Goal: Task Accomplishment & Management: Manage account settings

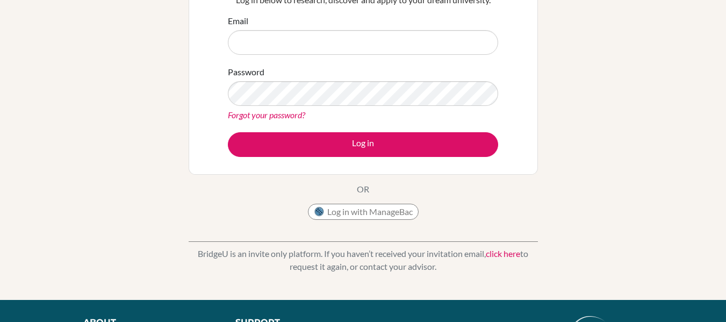
scroll to position [108, 0]
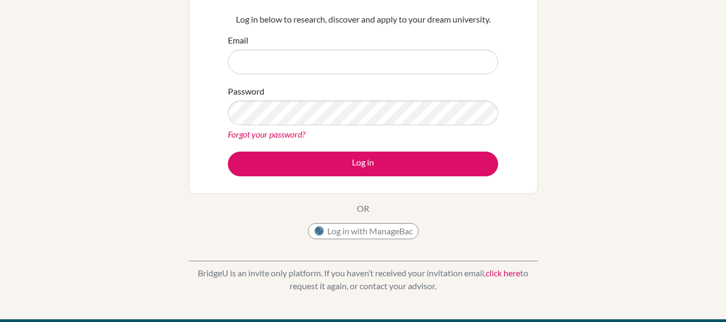
click at [302, 60] on input "Email" at bounding box center [363, 61] width 270 height 25
type input "[EMAIL_ADDRESS][DOMAIN_NAME]"
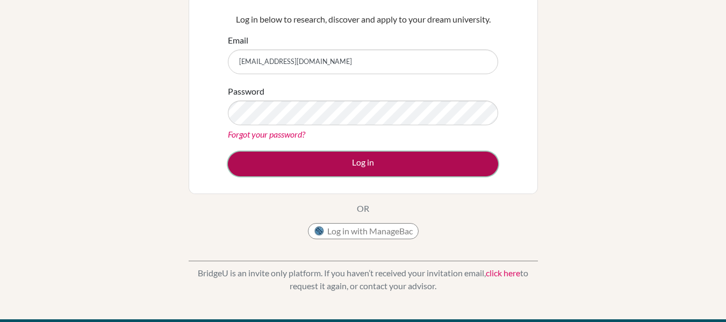
click at [320, 158] on button "Log in" at bounding box center [363, 164] width 270 height 25
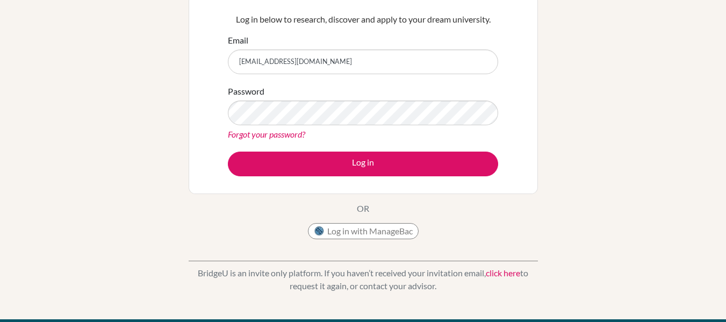
click at [299, 94] on div "Password Forgot your password?" at bounding box center [363, 113] width 270 height 56
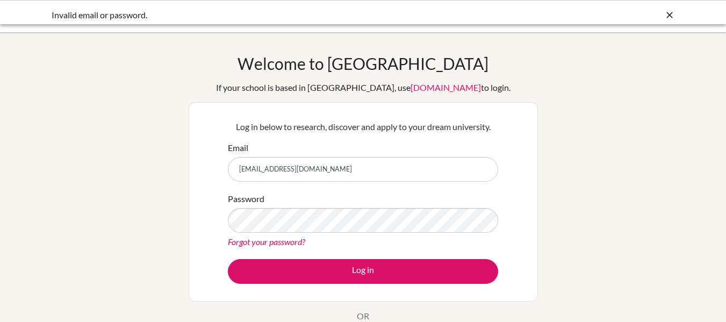
click at [329, 200] on div "Password Forgot your password?" at bounding box center [363, 220] width 270 height 56
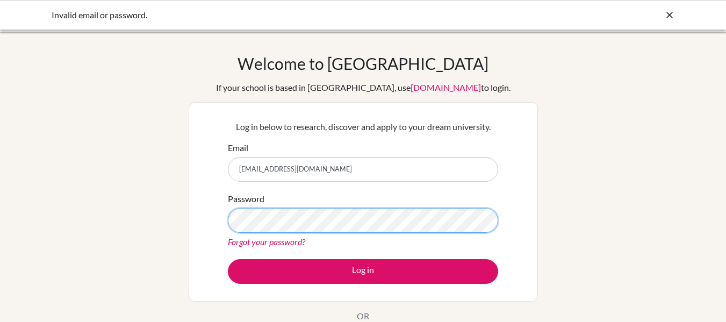
click at [228, 259] on button "Log in" at bounding box center [363, 271] width 270 height 25
